Goal: Submit feedback/report problem

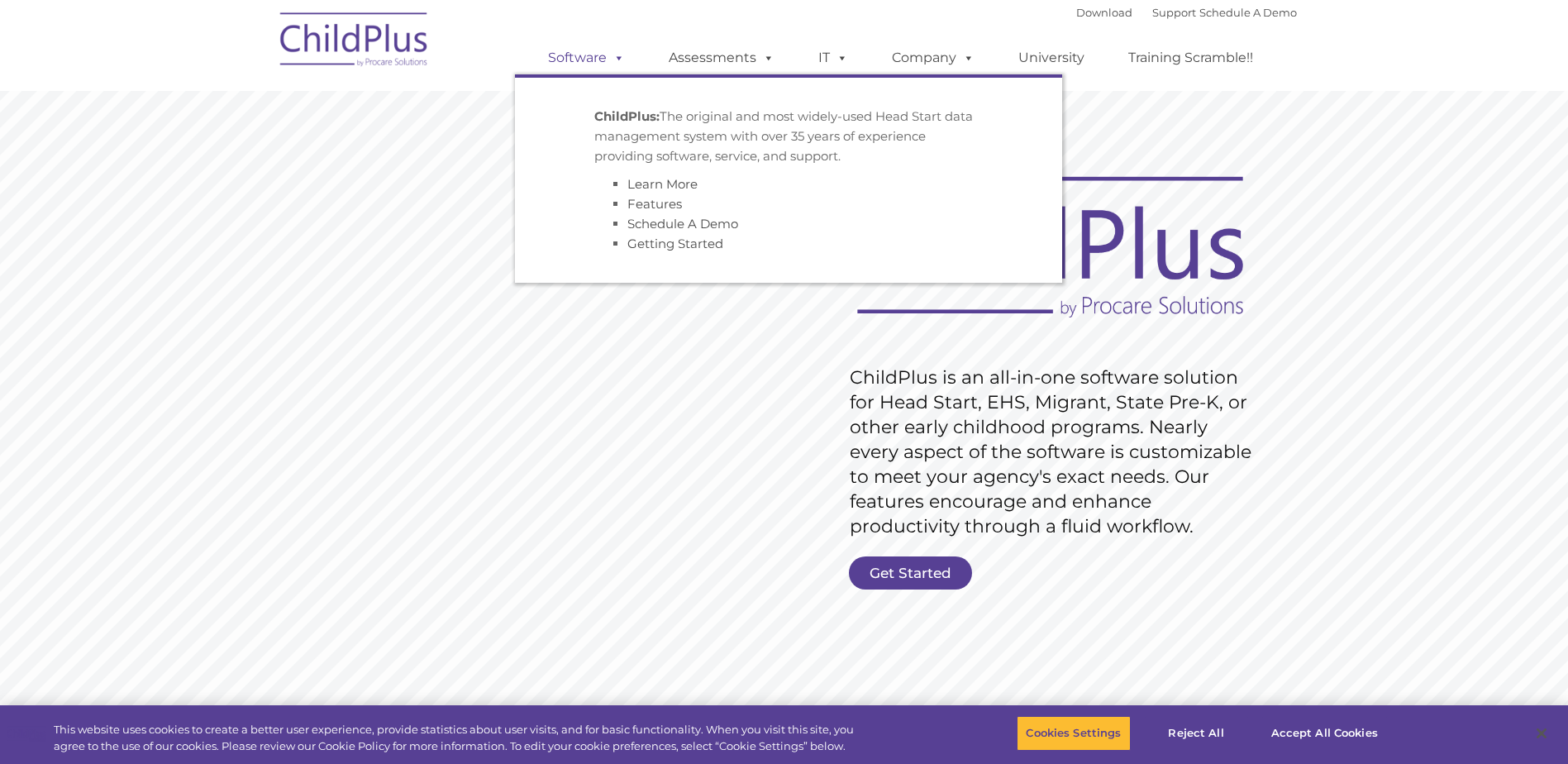
click at [618, 59] on span at bounding box center [615, 58] width 18 height 16
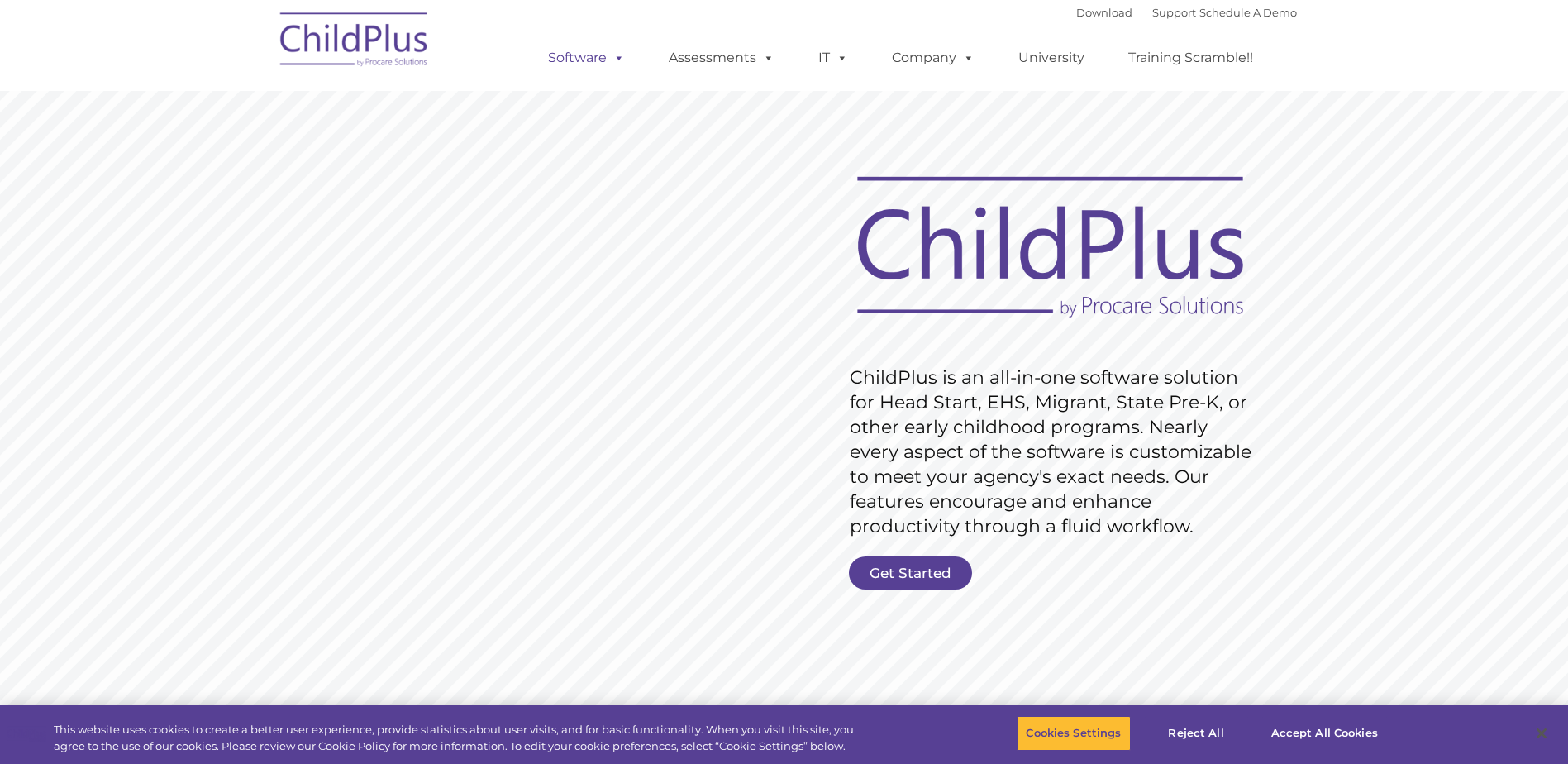
click at [618, 59] on span at bounding box center [615, 58] width 18 height 16
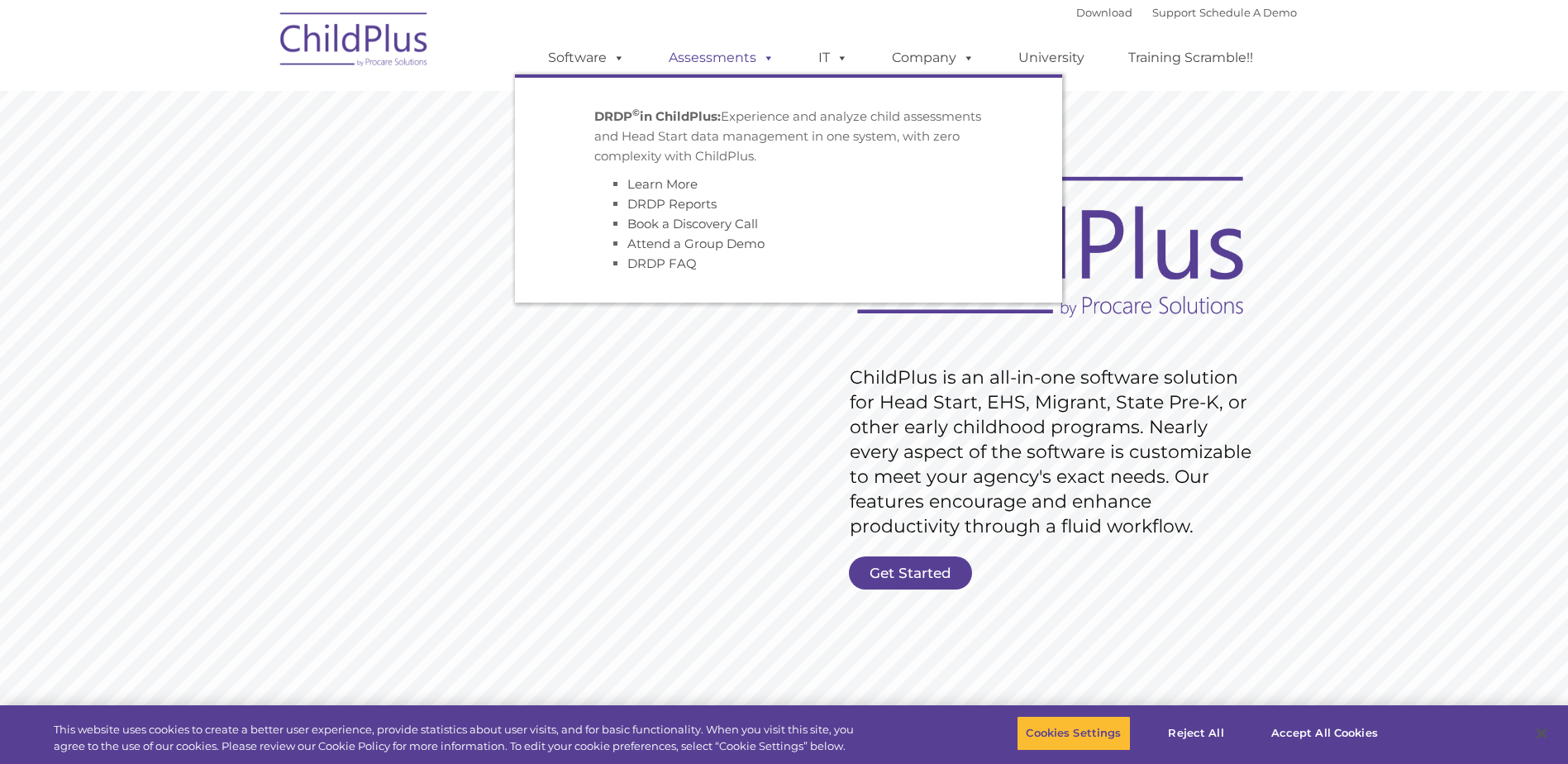
click at [764, 59] on span at bounding box center [765, 58] width 18 height 16
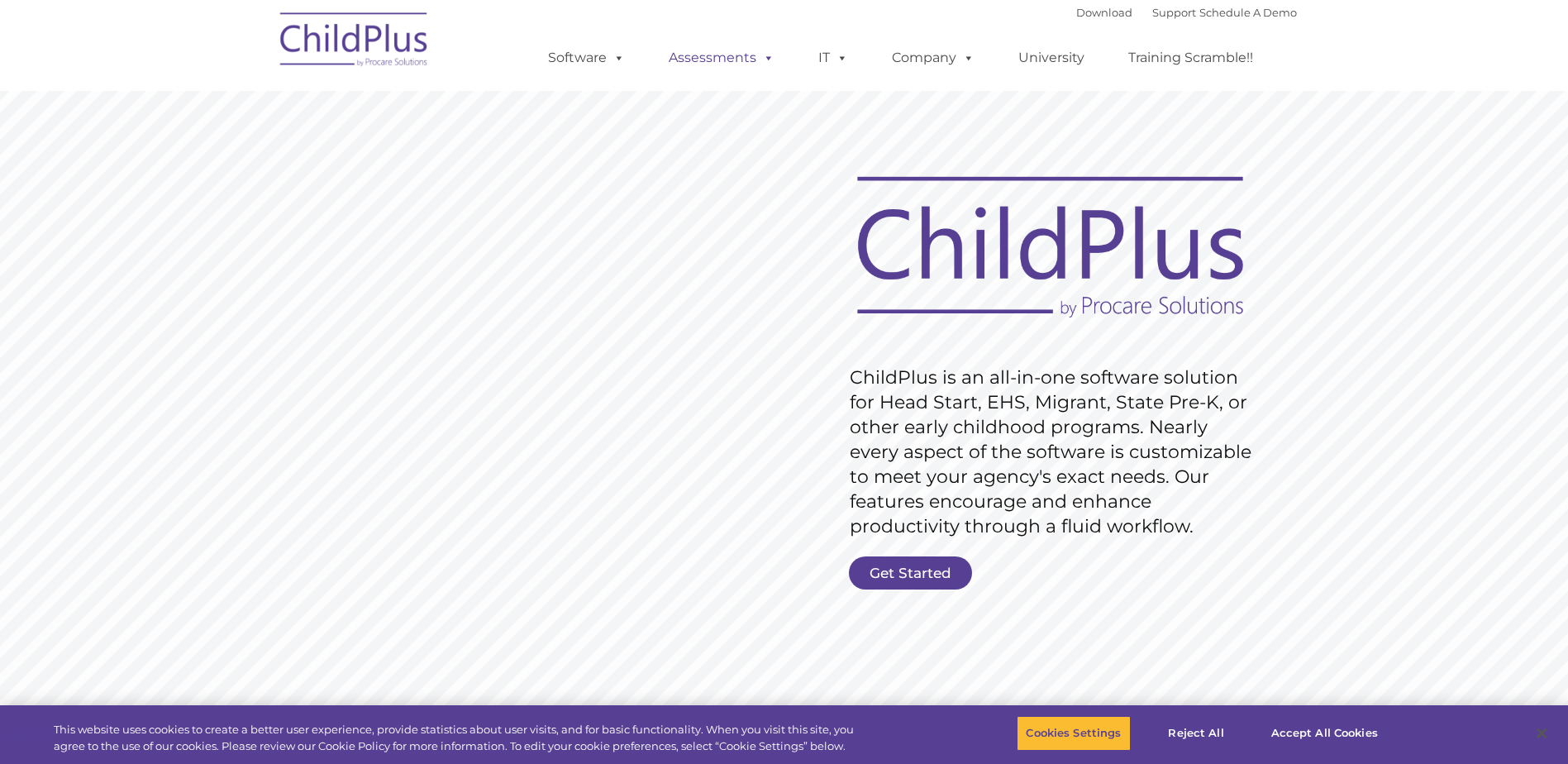
click at [764, 59] on span at bounding box center [765, 58] width 18 height 16
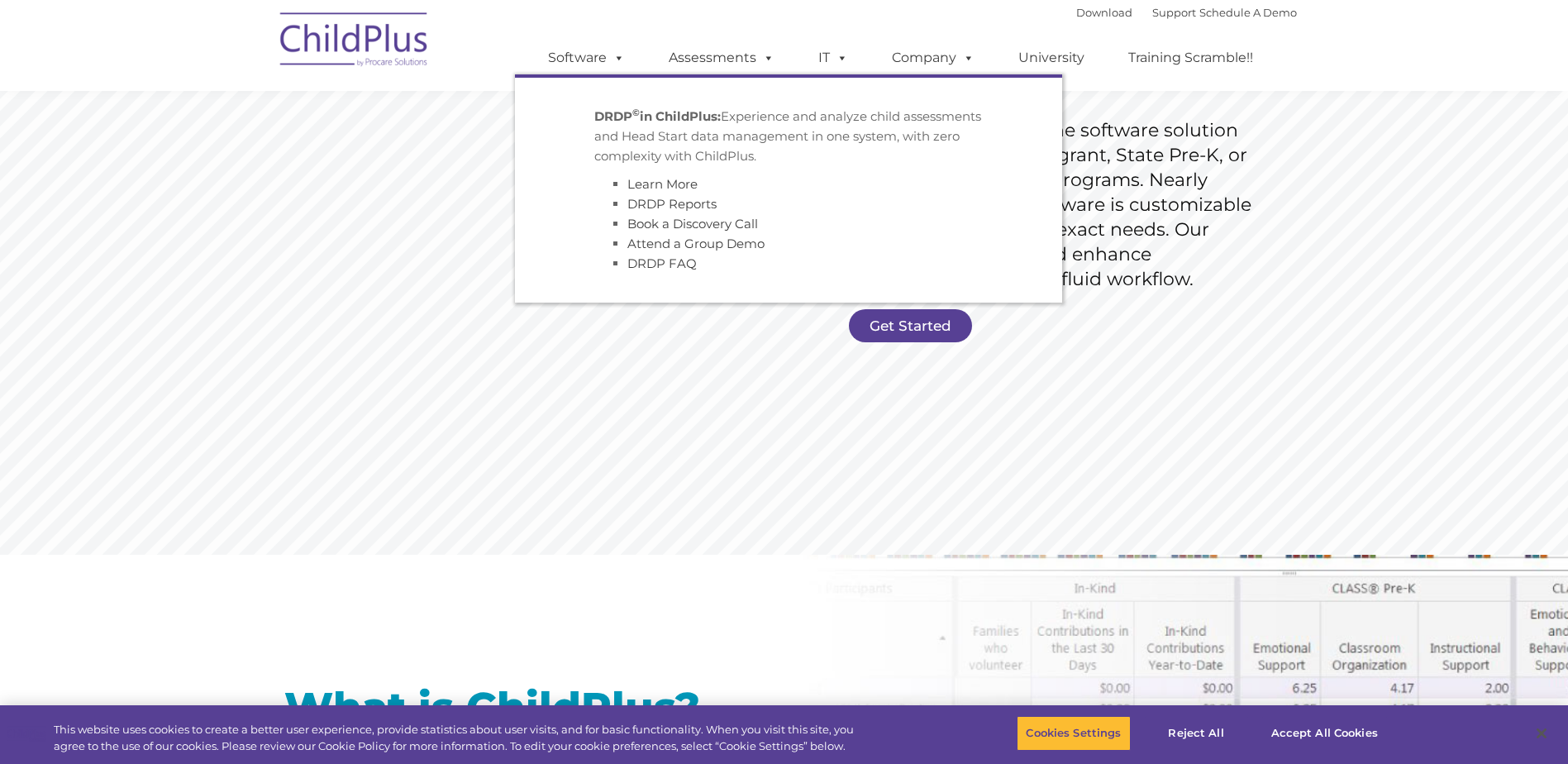
scroll to position [248, 0]
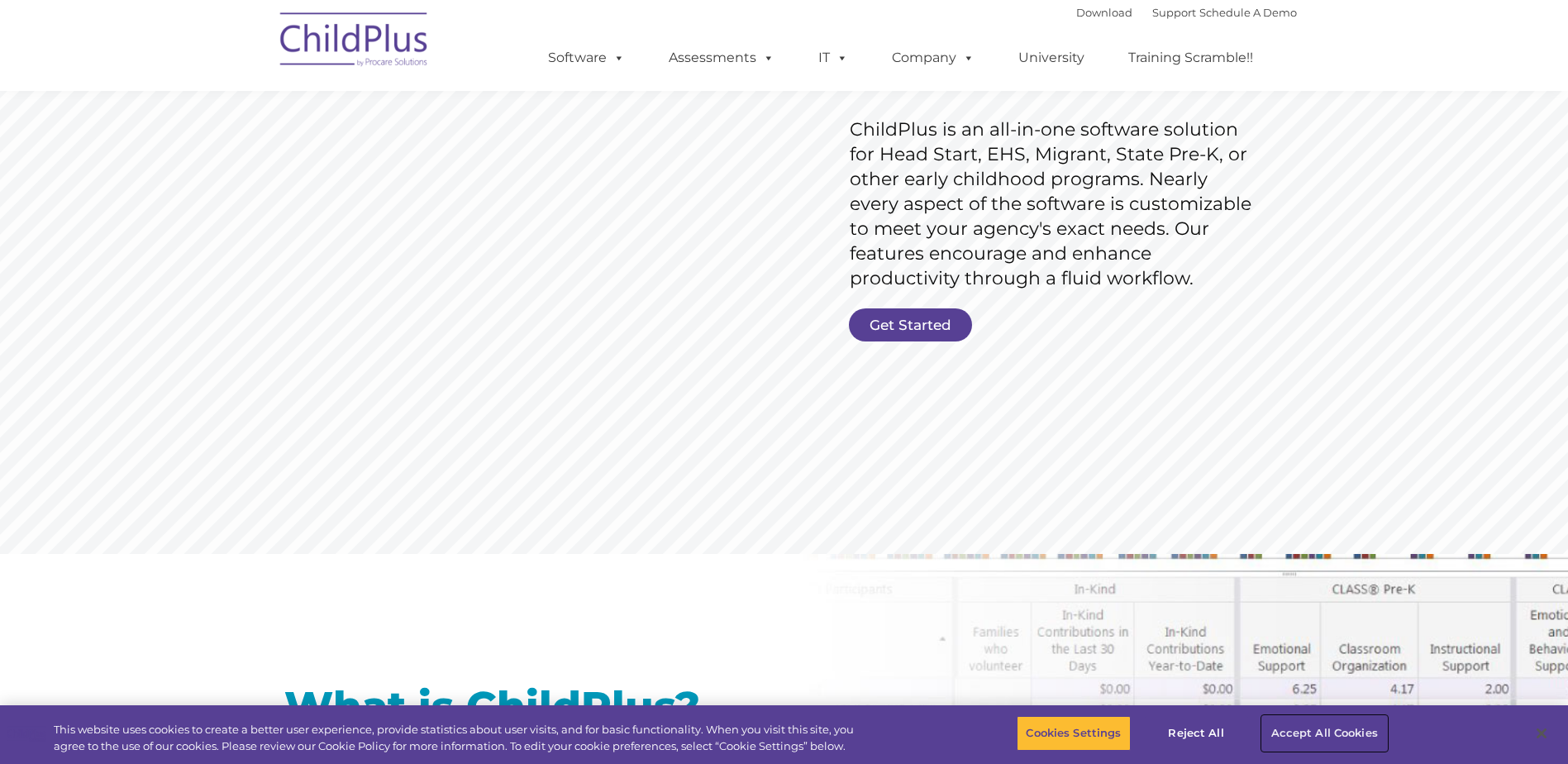
click at [1289, 737] on button "Accept All Cookies" at bounding box center [1324, 733] width 125 height 35
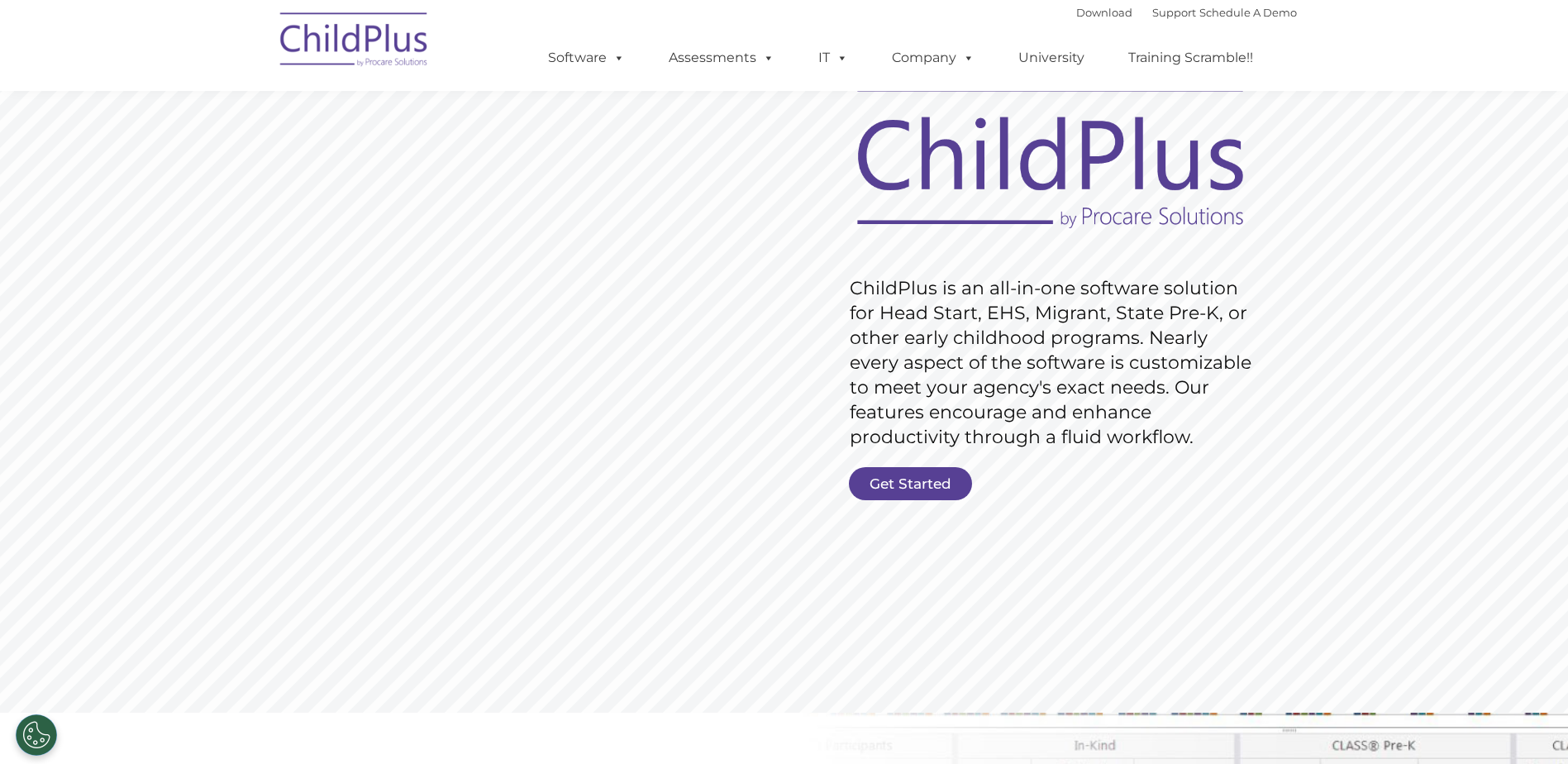
scroll to position [0, 0]
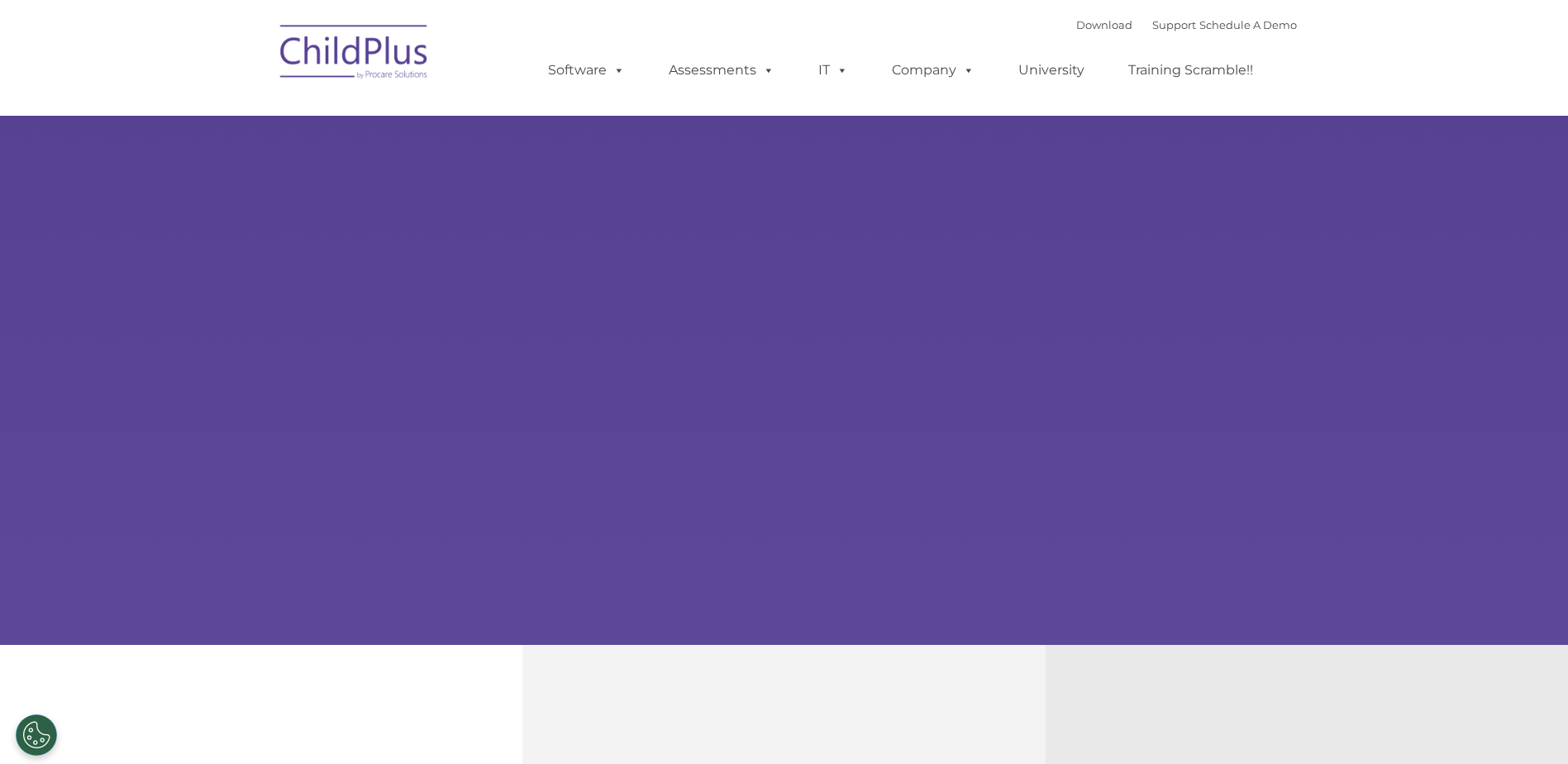
select select "MEDIUM"
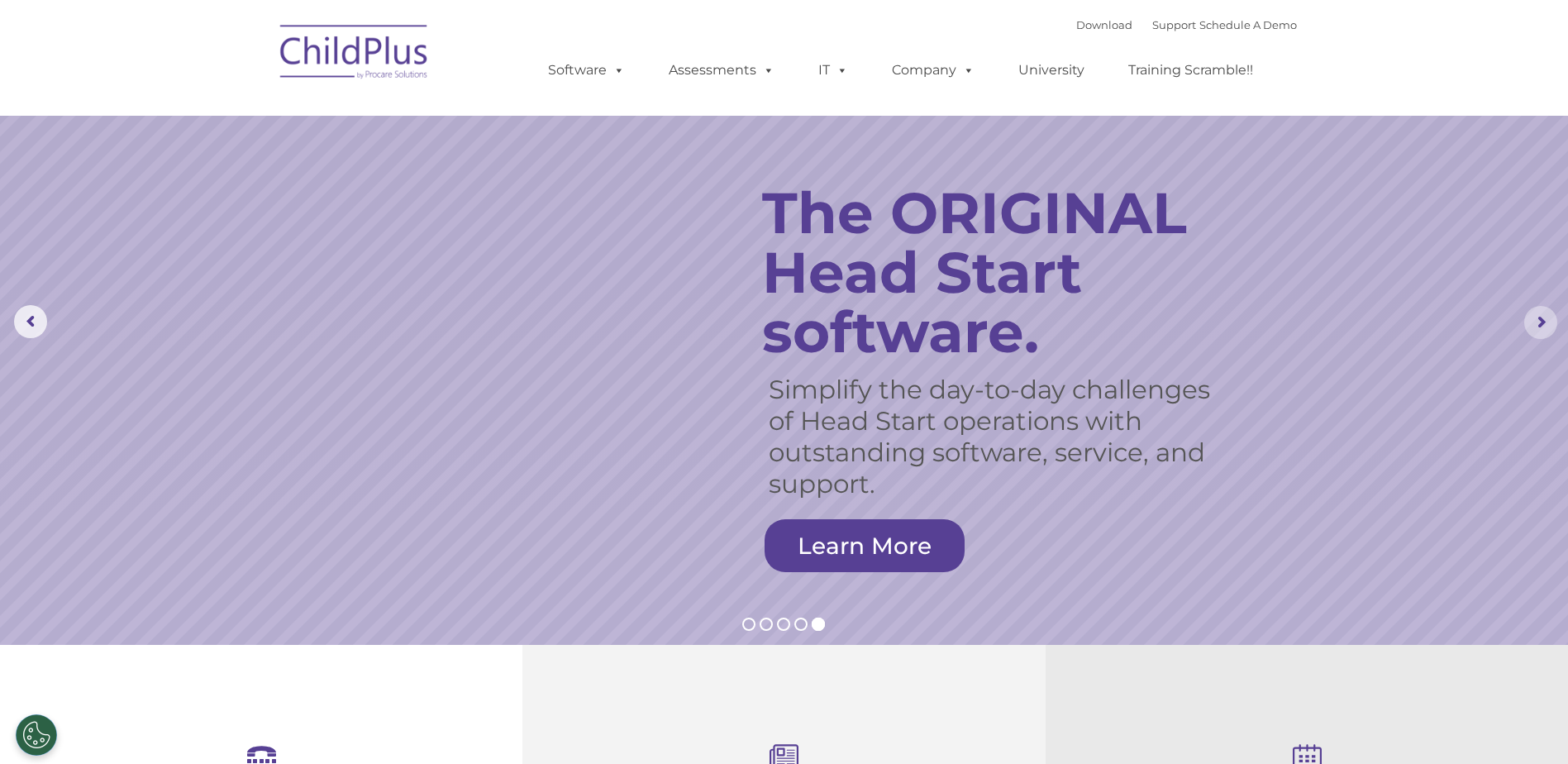
click at [1538, 318] on rs-arrow at bounding box center [1540, 322] width 33 height 33
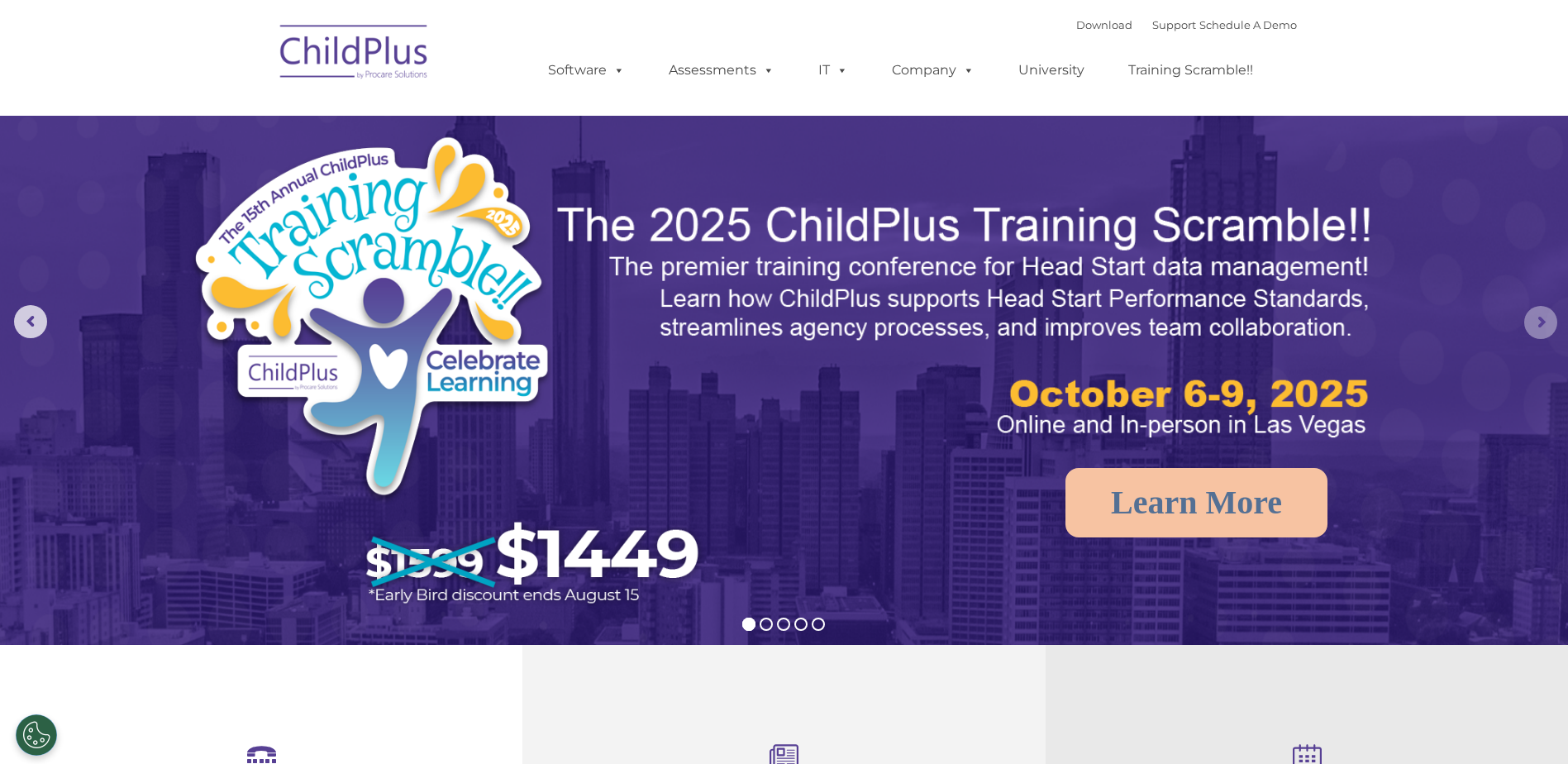
click at [1538, 318] on rs-arrow at bounding box center [1540, 322] width 33 height 33
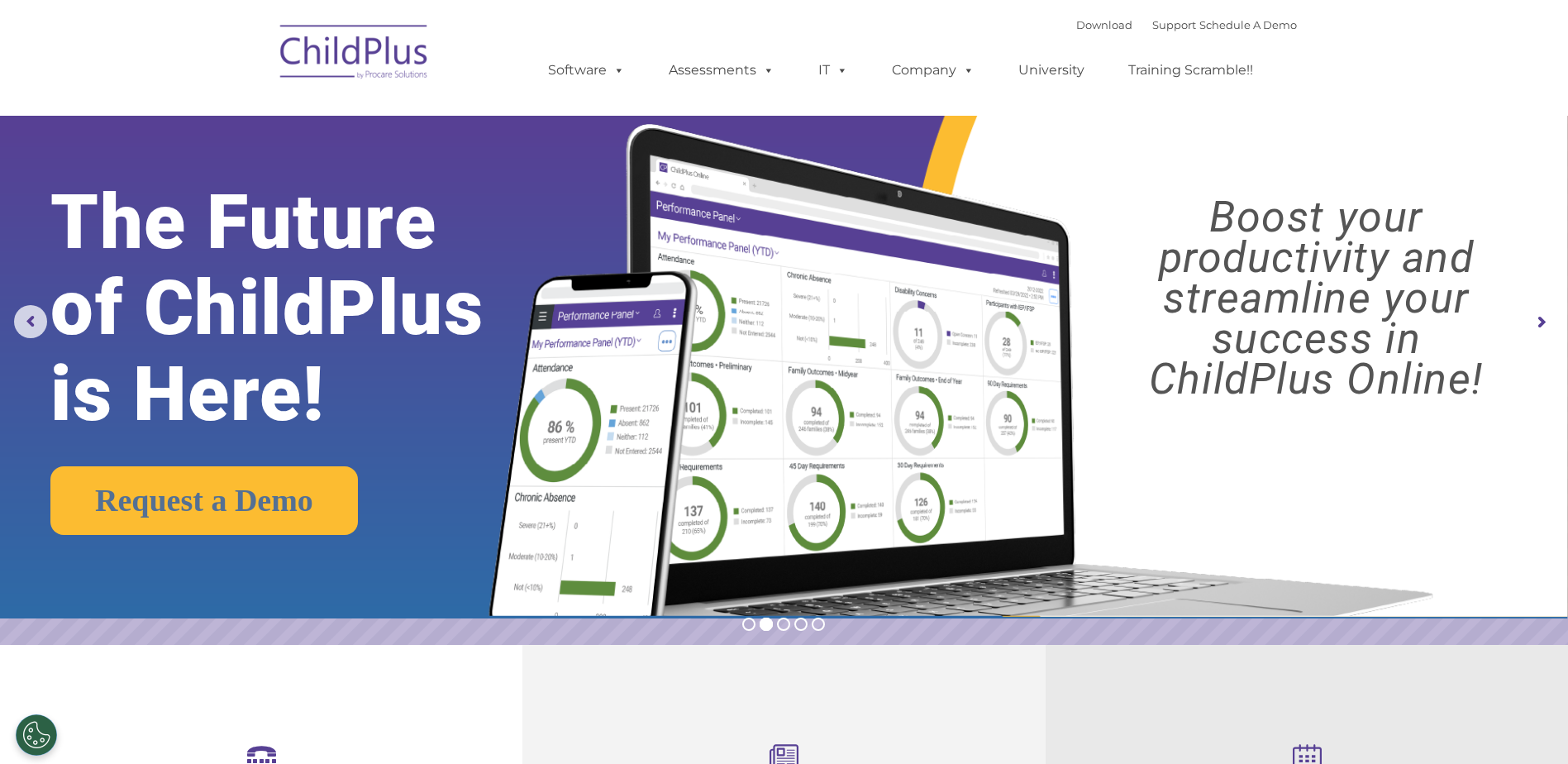
click at [1545, 319] on rs-arrow at bounding box center [1540, 322] width 33 height 33
